Goal: Information Seeking & Learning: Learn about a topic

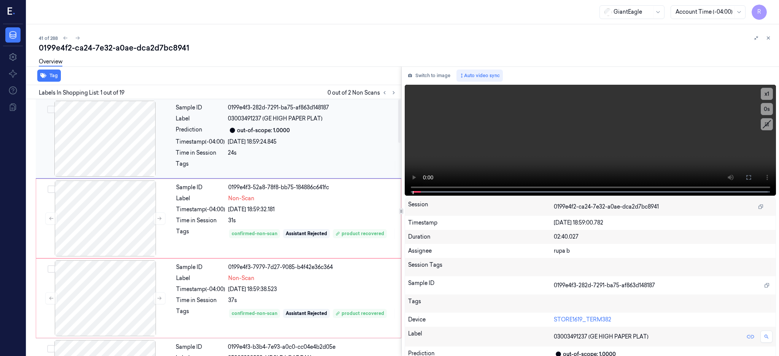
click at [99, 158] on div at bounding box center [104, 139] width 135 height 76
click at [108, 143] on div at bounding box center [104, 139] width 135 height 76
click at [752, 177] on icon at bounding box center [749, 178] width 6 height 6
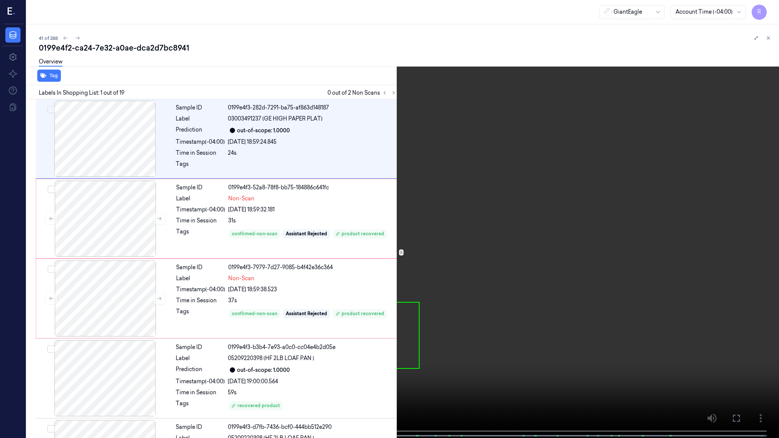
click at [502, 198] on video at bounding box center [389, 220] width 779 height 440
click at [115, 283] on video at bounding box center [389, 220] width 779 height 440
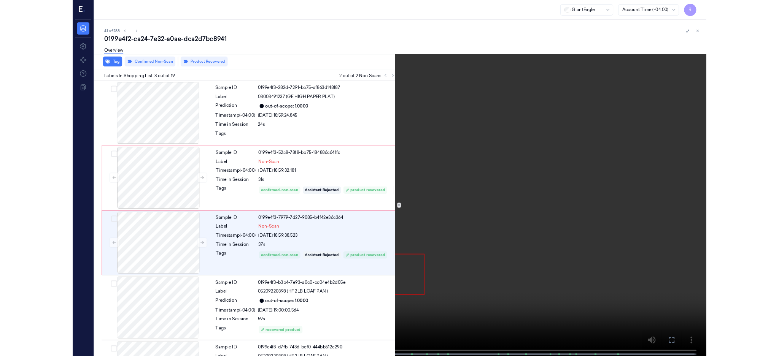
scroll to position [29, 0]
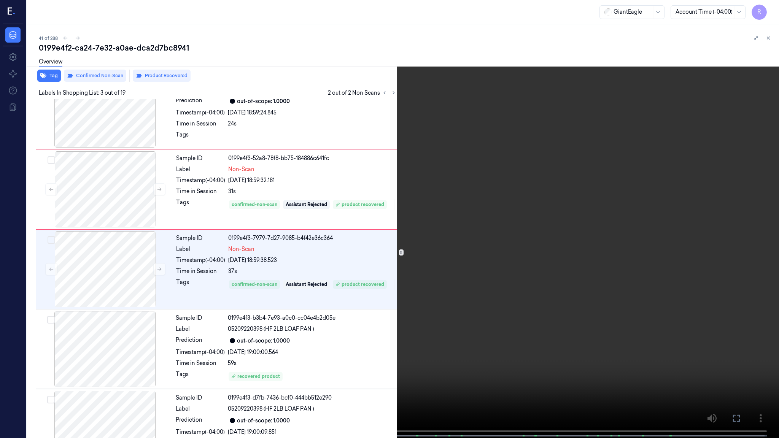
click at [416, 252] on video at bounding box center [389, 220] width 779 height 440
click at [369, 303] on video at bounding box center [389, 220] width 779 height 440
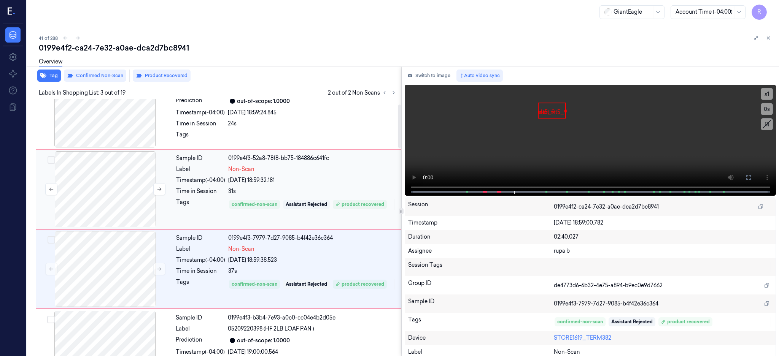
click at [125, 204] on div at bounding box center [105, 189] width 135 height 76
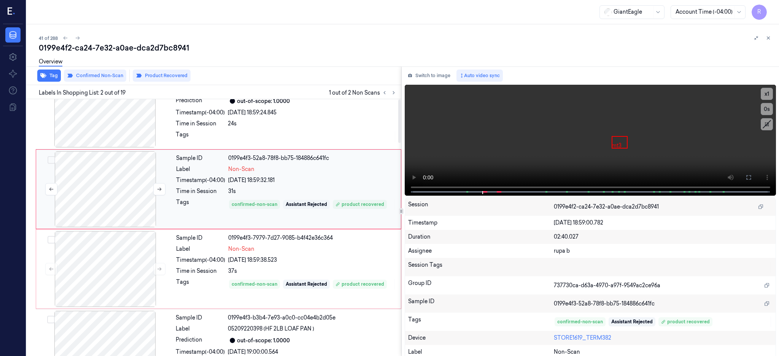
scroll to position [0, 0]
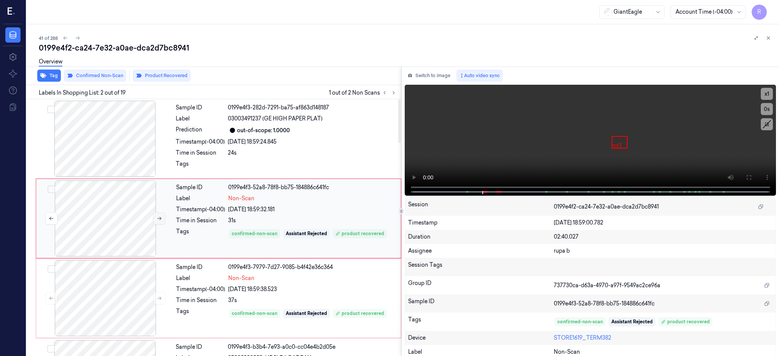
click at [159, 223] on button at bounding box center [159, 219] width 12 height 12
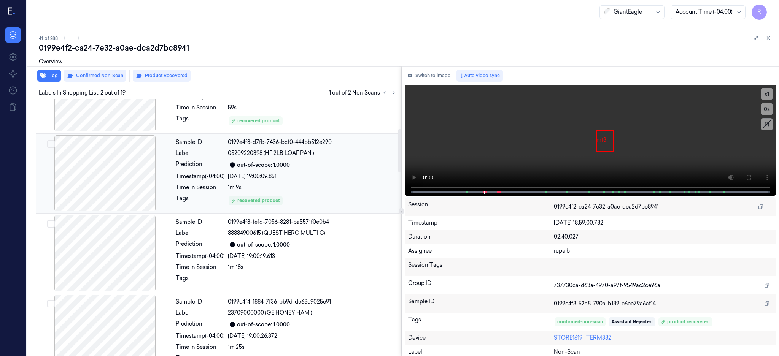
scroll to position [152, 0]
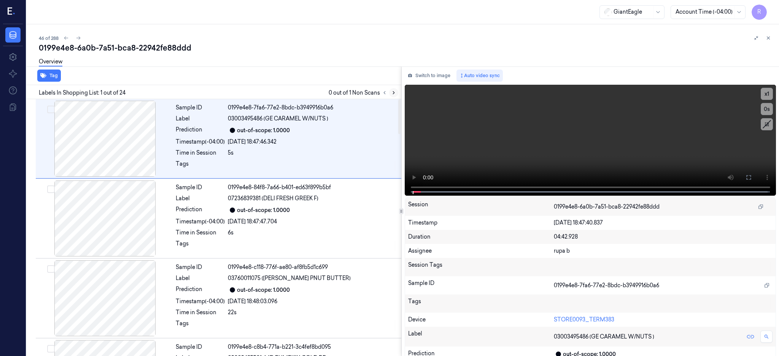
click at [398, 94] on button at bounding box center [393, 92] width 9 height 9
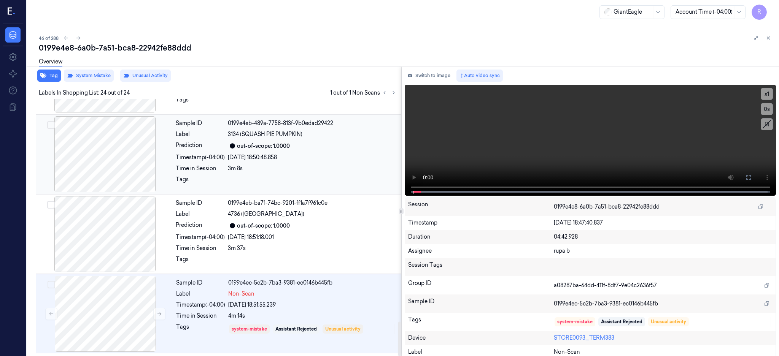
scroll to position [1663, 0]
click at [98, 213] on div at bounding box center [104, 234] width 135 height 76
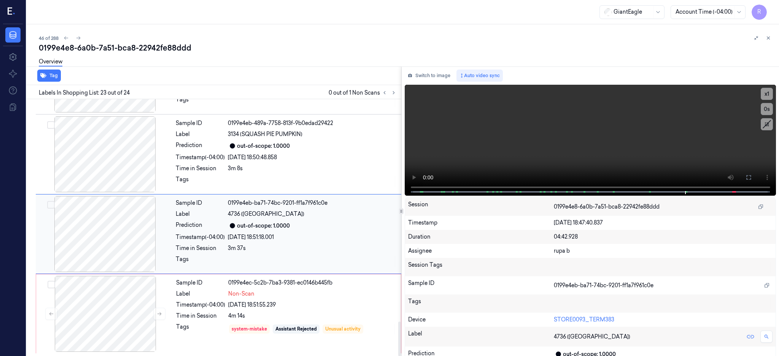
click at [111, 231] on div at bounding box center [104, 234] width 135 height 76
click at [115, 235] on div at bounding box center [104, 234] width 135 height 76
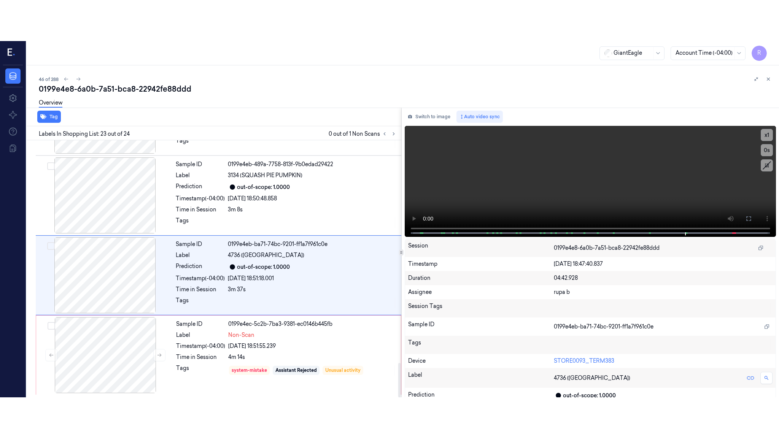
scroll to position [1663, 0]
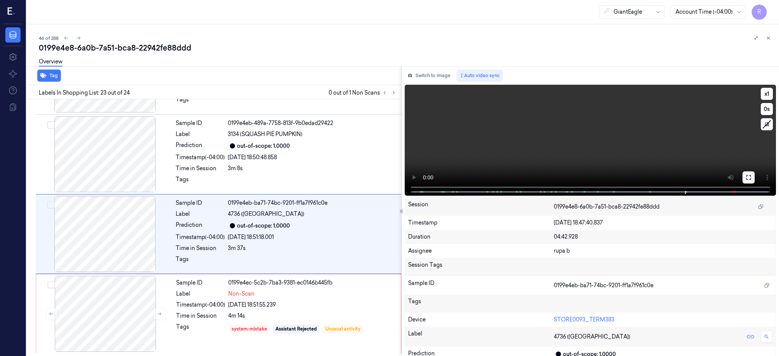
click at [752, 180] on icon at bounding box center [749, 178] width 6 height 6
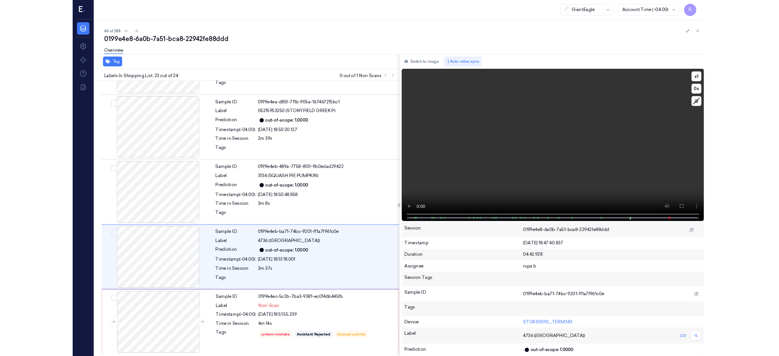
scroll to position [1581, 0]
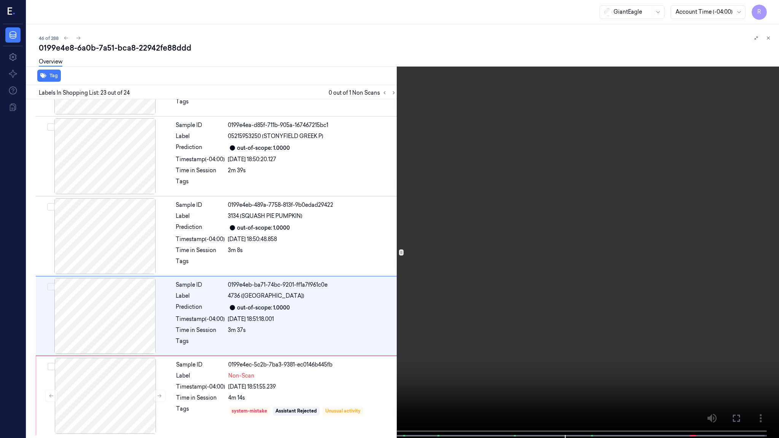
click at [508, 247] on video at bounding box center [389, 220] width 779 height 440
click at [448, 221] on video at bounding box center [389, 220] width 779 height 440
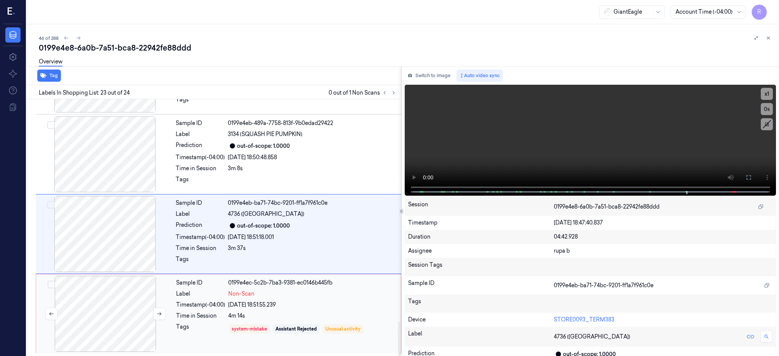
click at [138, 286] on div at bounding box center [105, 314] width 135 height 76
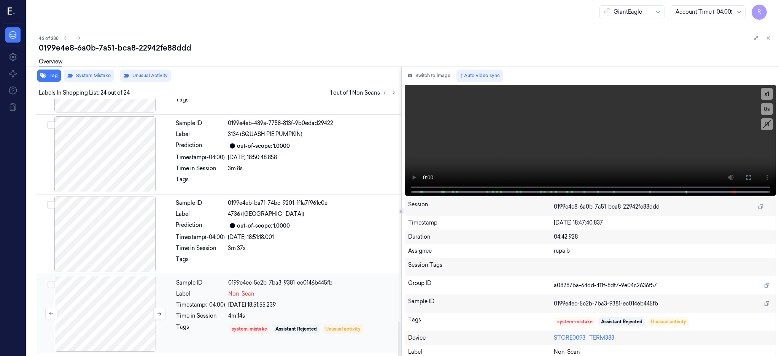
scroll to position [1663, 0]
